Goal: Complete application form

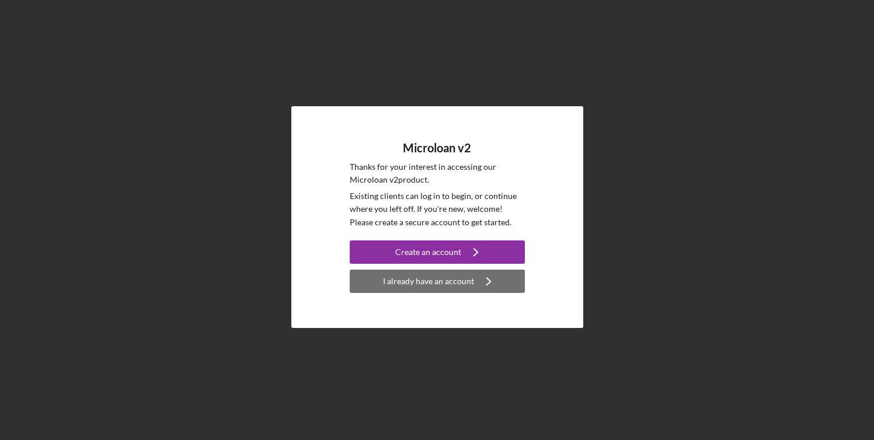
click at [477, 280] on icon "Icon/Navigate" at bounding box center [488, 281] width 29 height 29
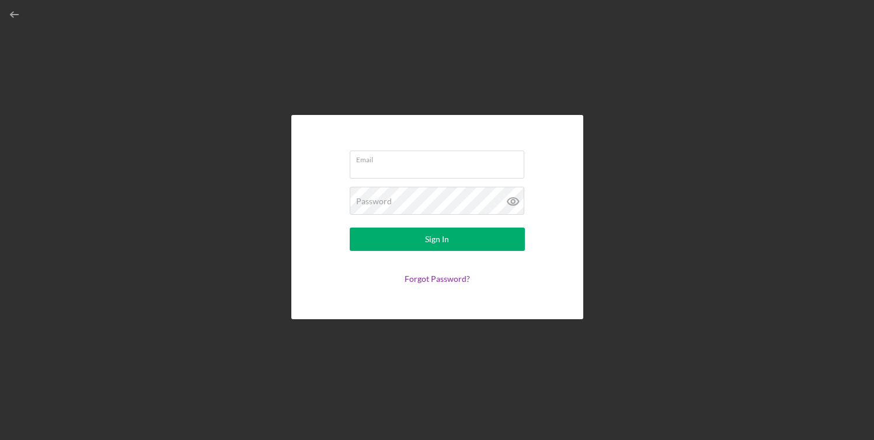
type input "[PERSON_NAME][EMAIL_ADDRESS][DOMAIN_NAME]"
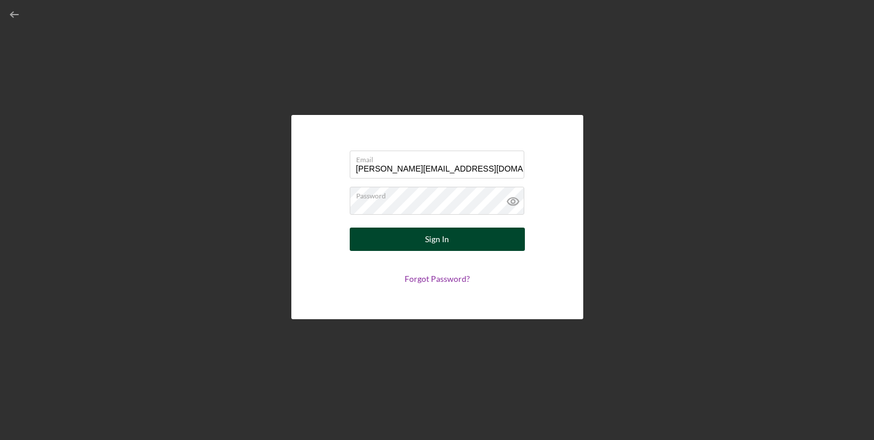
click at [461, 244] on button "Sign In" at bounding box center [437, 239] width 175 height 23
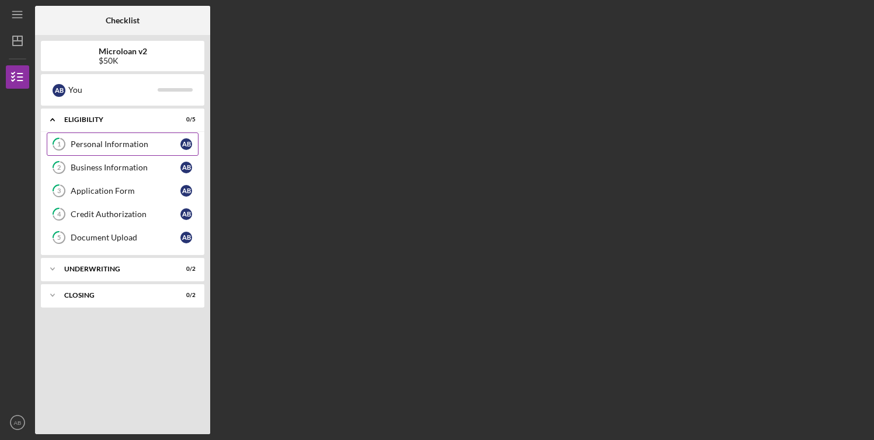
click at [156, 142] on div "Personal Information" at bounding box center [126, 144] width 110 height 9
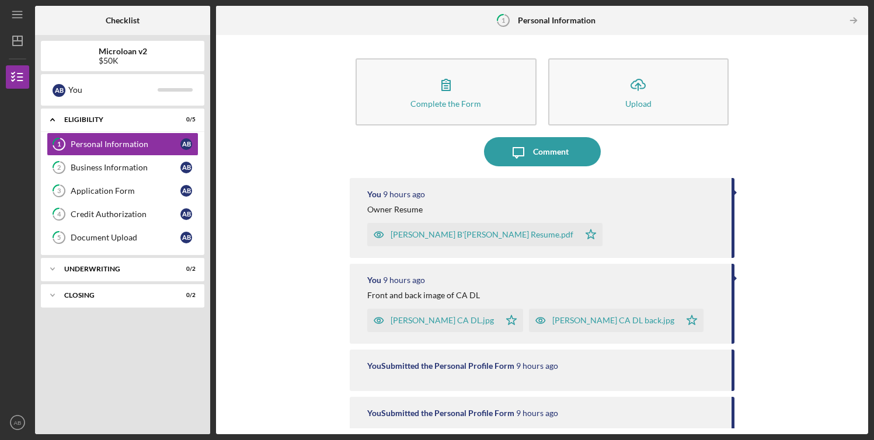
scroll to position [74, 0]
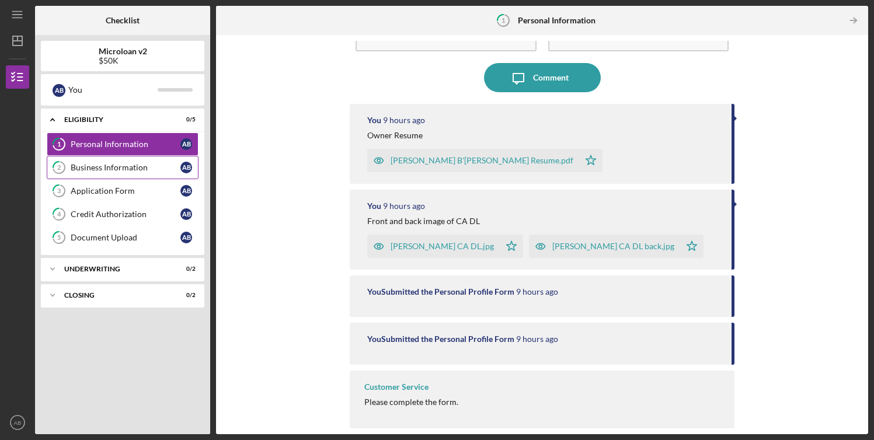
click at [141, 164] on div "Business Information" at bounding box center [126, 167] width 110 height 9
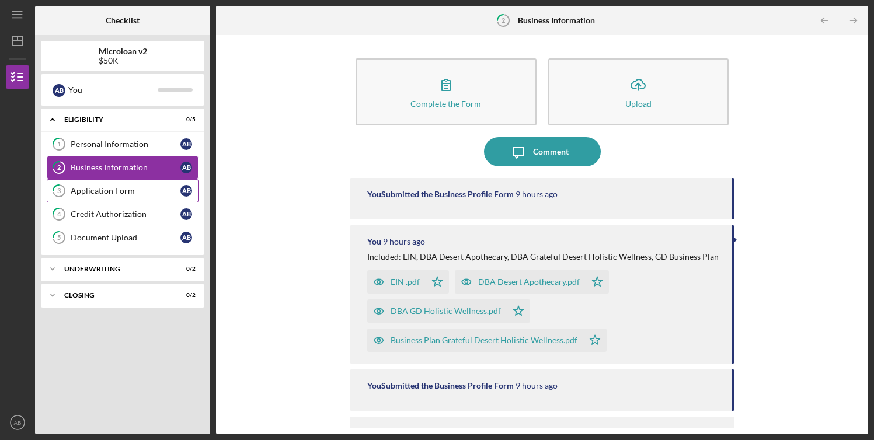
click at [130, 192] on div "Application Form" at bounding box center [126, 190] width 110 height 9
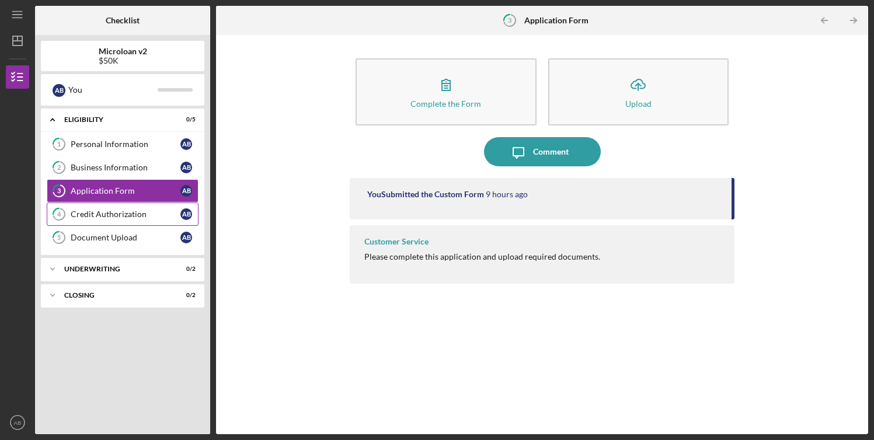
click at [130, 213] on div "Credit Authorization" at bounding box center [126, 214] width 110 height 9
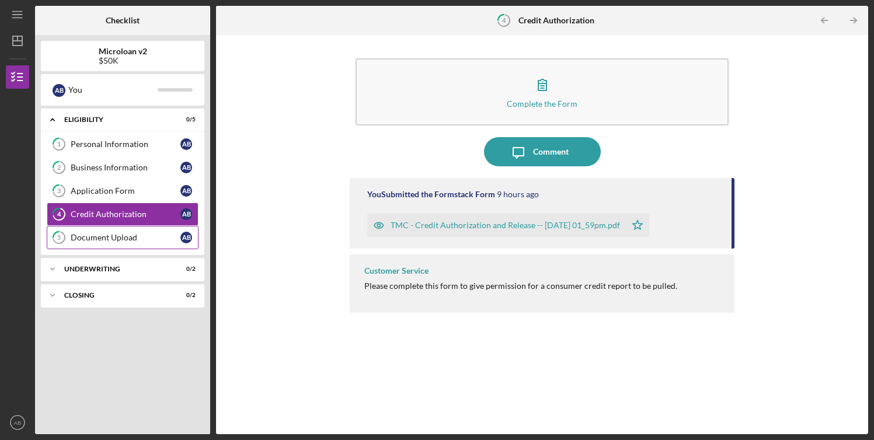
click at [125, 240] on div "Document Upload" at bounding box center [126, 237] width 110 height 9
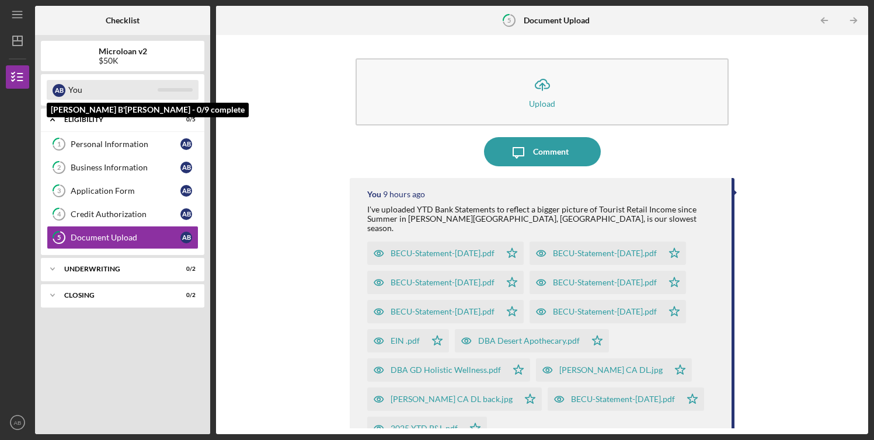
click at [168, 90] on div at bounding box center [175, 90] width 35 height 4
click at [61, 91] on div "A B" at bounding box center [59, 90] width 13 height 13
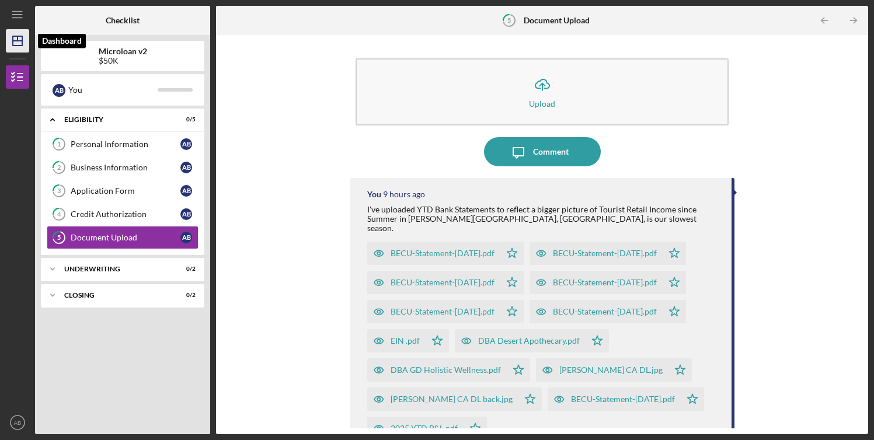
click at [13, 40] on polygon "button" at bounding box center [17, 40] width 9 height 9
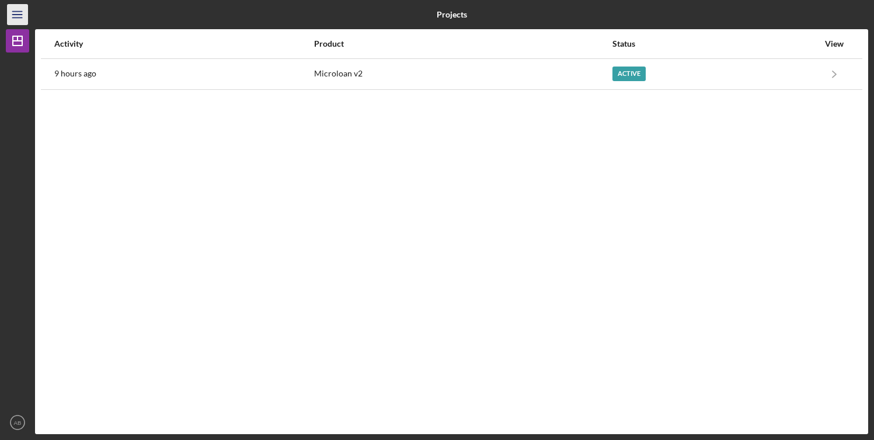
click at [20, 18] on line "button" at bounding box center [16, 18] width 9 height 0
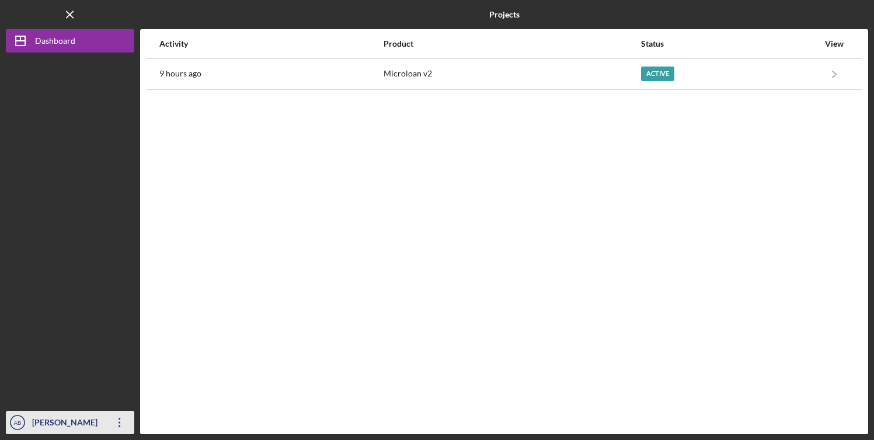
click at [122, 422] on icon "Icon/Overflow" at bounding box center [119, 422] width 29 height 29
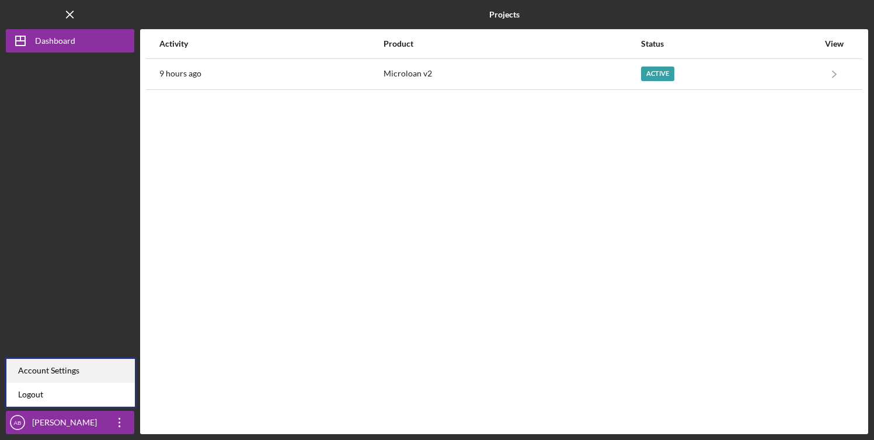
click at [98, 370] on div "Account Settings" at bounding box center [70, 371] width 129 height 24
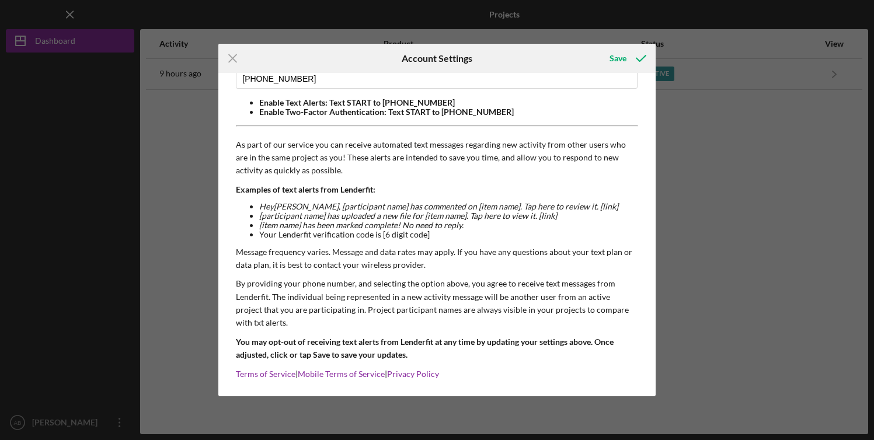
scroll to position [88, 0]
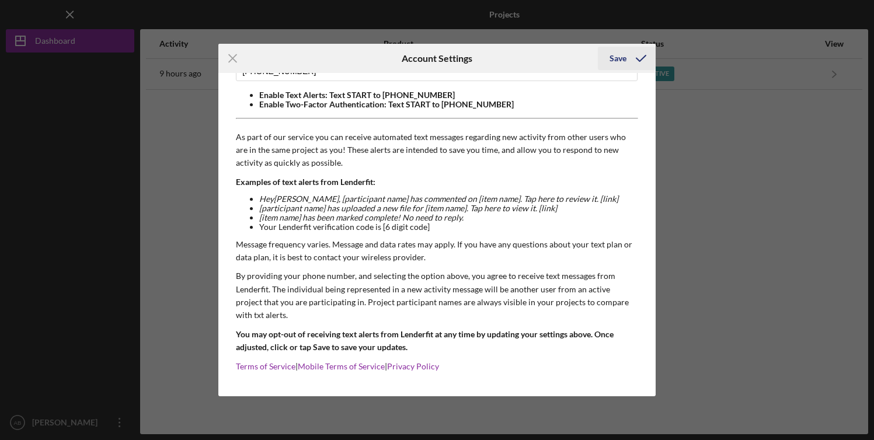
click at [617, 60] on div "Save" at bounding box center [618, 58] width 17 height 23
